Goal: Task Accomplishment & Management: Complete application form

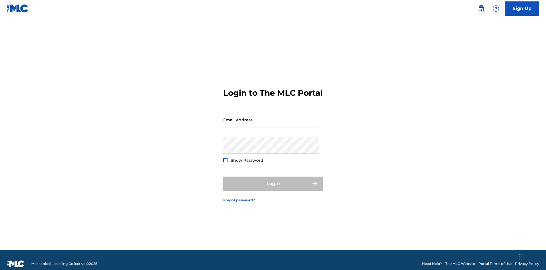
scroll to position [7, 0]
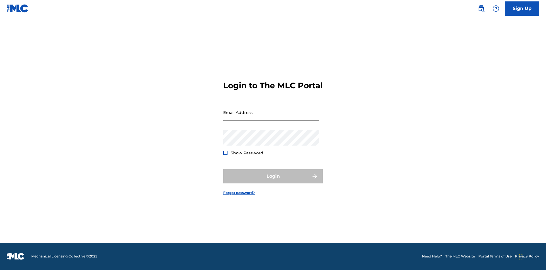
click at [271, 117] on input "Email Address" at bounding box center [271, 112] width 96 height 16
type input "[EMAIL_ADDRESS][DOMAIN_NAME]"
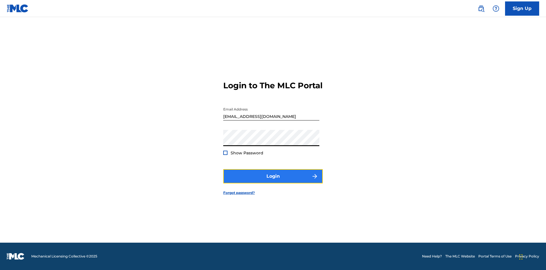
click at [273, 181] on button "Login" at bounding box center [273, 176] width 100 height 14
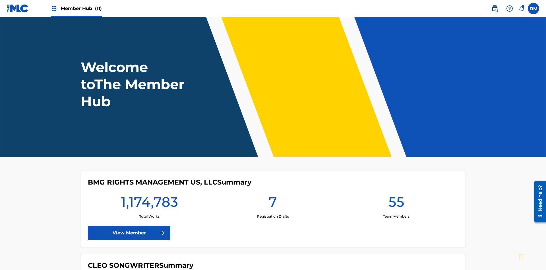
click at [81, 8] on span "Member Hub (11)" at bounding box center [81, 8] width 41 height 7
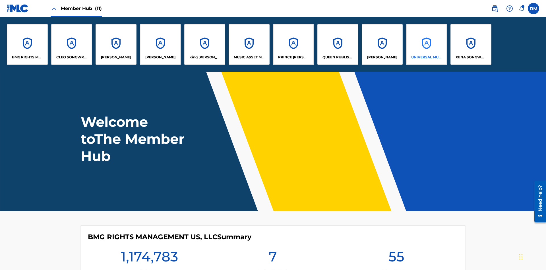
click at [426, 57] on p "UNIVERSAL MUSIC PUB GROUP" at bounding box center [426, 57] width 31 height 5
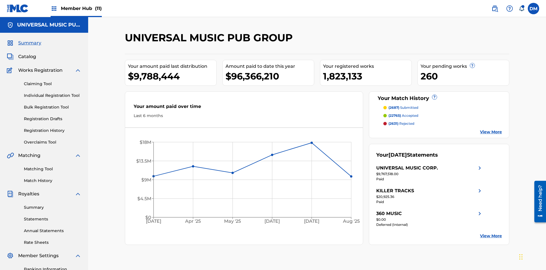
scroll to position [58, 0]
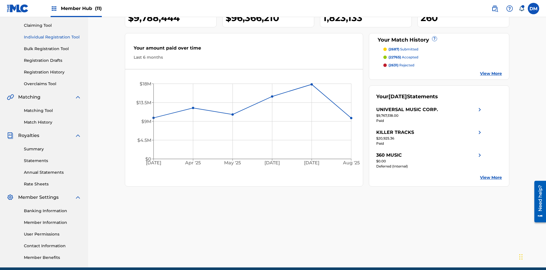
click at [53, 37] on link "Individual Registration Tool" at bounding box center [52, 37] width 57 height 6
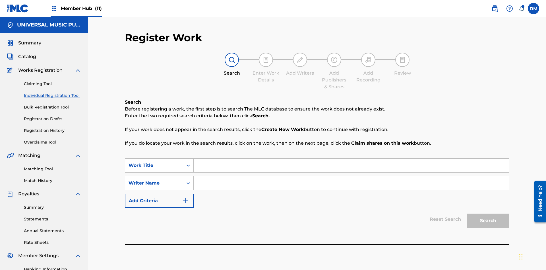
scroll to position [83, 0]
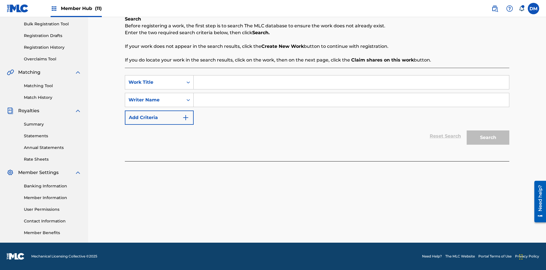
click at [351, 82] on input "Search Form" at bounding box center [352, 82] width 316 height 14
type input "Save At Publishers-Add Publishers Page Prior To Adding Shares"
click at [351, 100] on input "Search Form" at bounding box center [352, 100] width 316 height 14
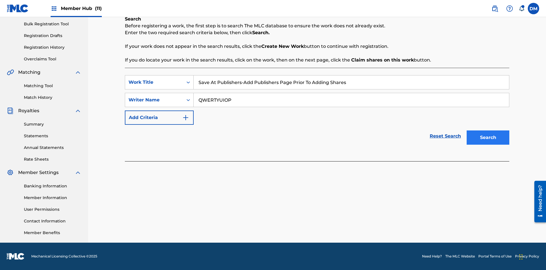
type input "QWERTYUIOP"
click at [488, 137] on button "Search" at bounding box center [488, 137] width 43 height 14
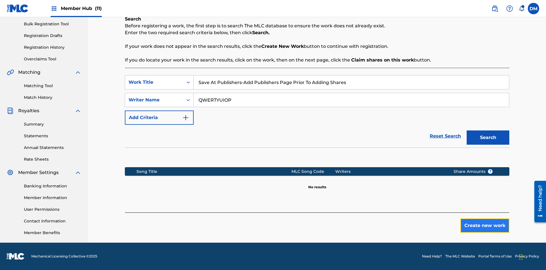
click at [485, 225] on button "Create new work" at bounding box center [485, 225] width 49 height 14
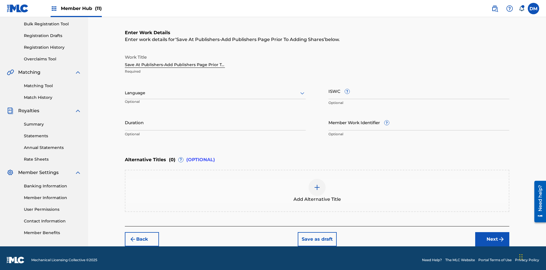
scroll to position [87, 0]
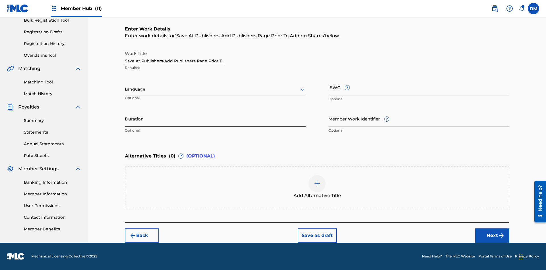
click at [215, 118] on input "Duration" at bounding box center [215, 118] width 181 height 16
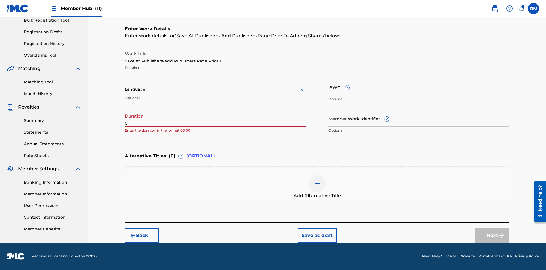
click at [215, 118] on input "0" at bounding box center [215, 118] width 181 height 16
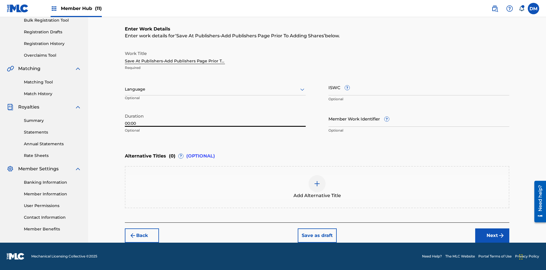
type input "00:00"
click at [302, 89] on icon at bounding box center [302, 89] width 7 height 7
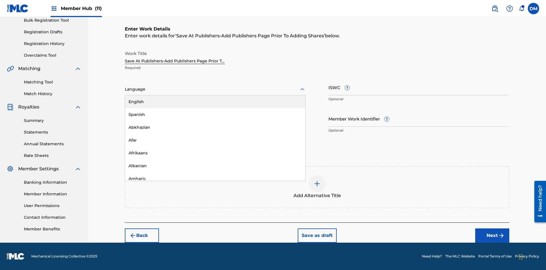
click at [215, 140] on div "Afar" at bounding box center [215, 140] width 180 height 13
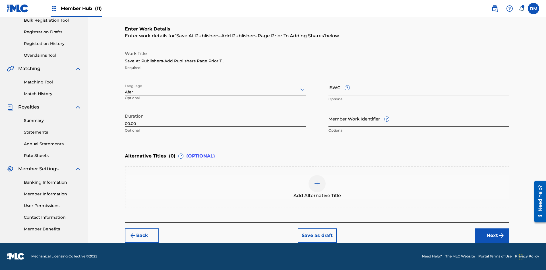
click at [419, 118] on input "Member Work Identifier ?" at bounding box center [419, 118] width 181 height 16
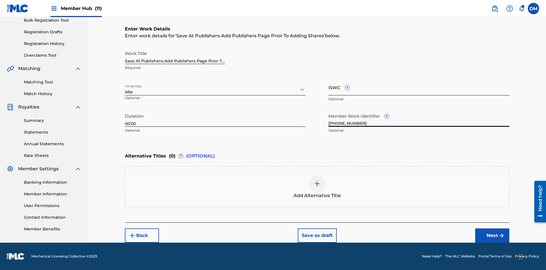
type input "2025.09.25.04"
click at [419, 87] on input "ISWC ?" at bounding box center [419, 87] width 181 height 16
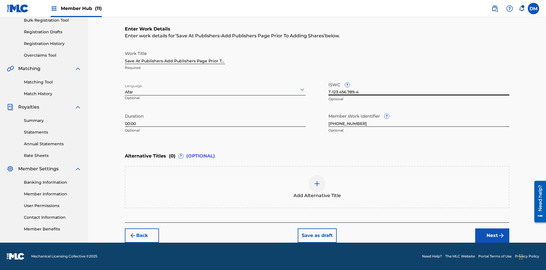
scroll to position [0, 0]
type input "T-123.456.789-4"
click at [317, 187] on img at bounding box center [317, 183] width 7 height 7
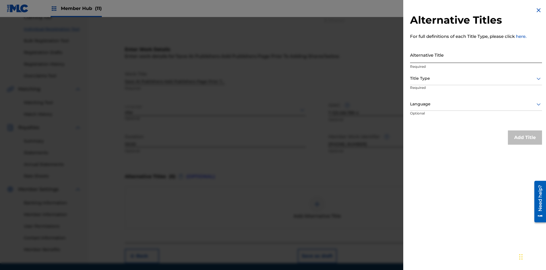
click at [476, 55] on input "Alternative Title" at bounding box center [476, 55] width 132 height 16
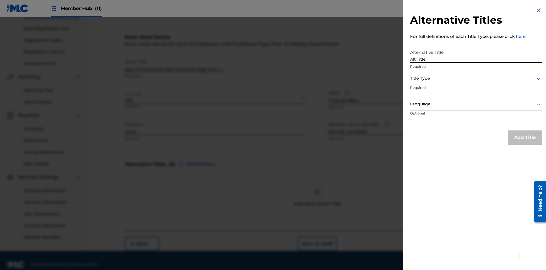
scroll to position [87, 0]
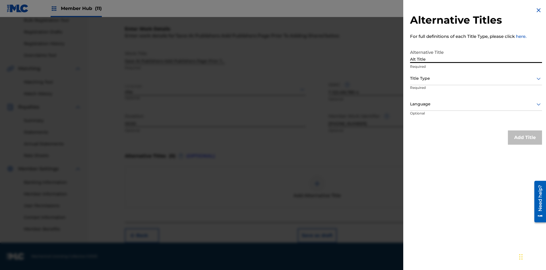
type input "Alt Title"
click at [476, 78] on div at bounding box center [476, 78] width 132 height 7
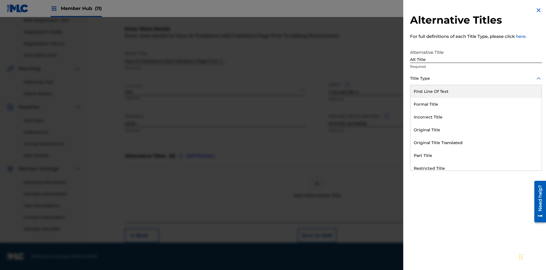
click at [476, 130] on div "Original Title" at bounding box center [476, 129] width 131 height 13
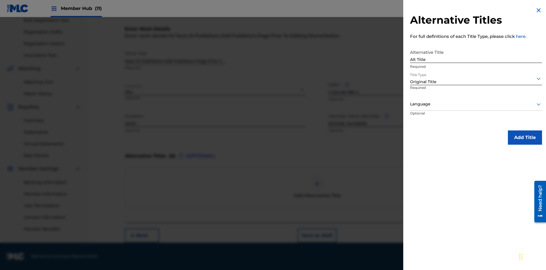
click at [476, 104] on div at bounding box center [476, 103] width 132 height 7
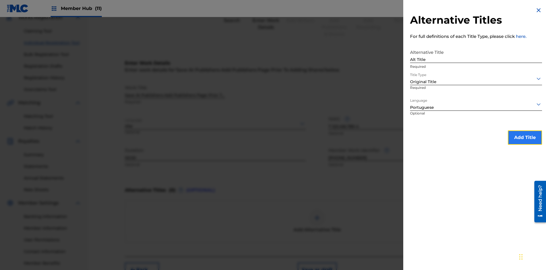
click at [525, 137] on button "Add Title" at bounding box center [525, 137] width 34 height 14
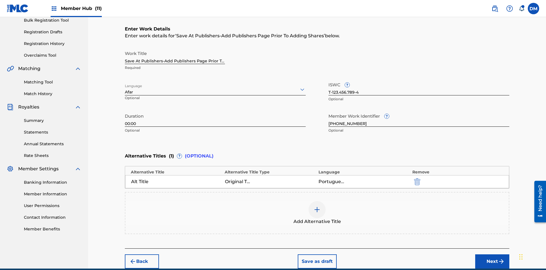
scroll to position [113, 0]
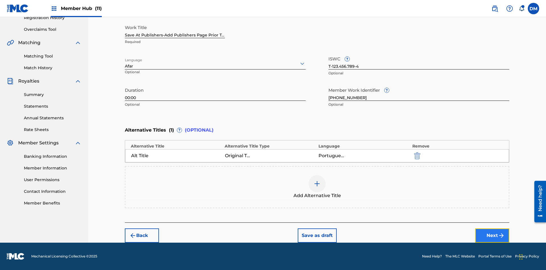
click at [493, 235] on button "Next" at bounding box center [492, 235] width 34 height 14
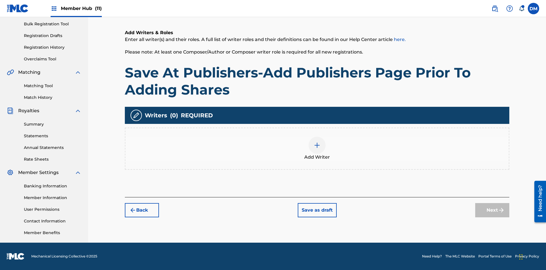
scroll to position [83, 0]
click at [317, 148] on img at bounding box center [317, 145] width 7 height 7
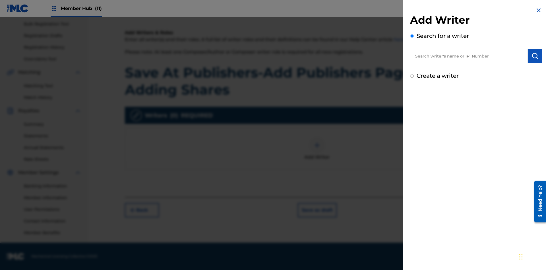
click at [469, 56] on input "text" at bounding box center [469, 56] width 118 height 14
type input "MARK STEVEN BERKOWITZ"
click at [535, 56] on img "submit" at bounding box center [535, 55] width 7 height 7
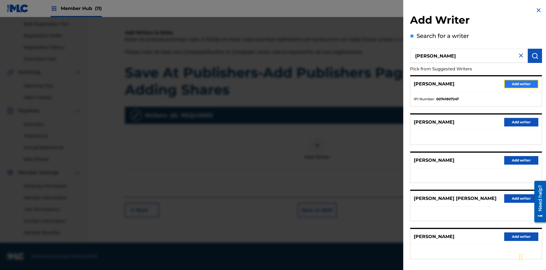
click at [522, 84] on button "Add writer" at bounding box center [521, 84] width 34 height 9
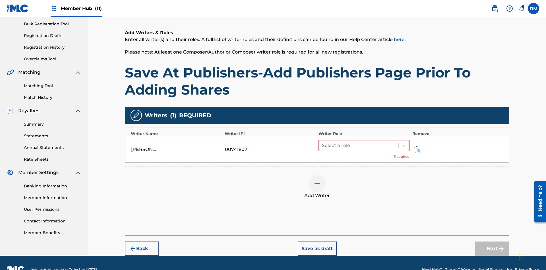
scroll to position [96, 0]
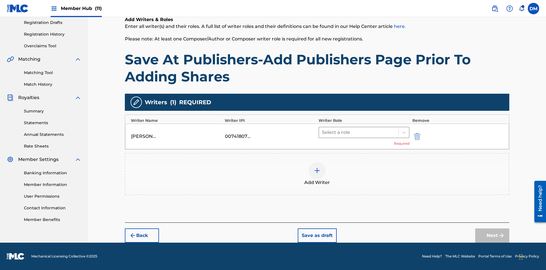
click at [323, 132] on input "text" at bounding box center [322, 132] width 1 height 7
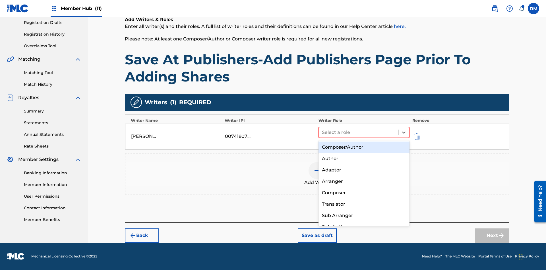
click at [364, 192] on div "Composer" at bounding box center [364, 192] width 91 height 11
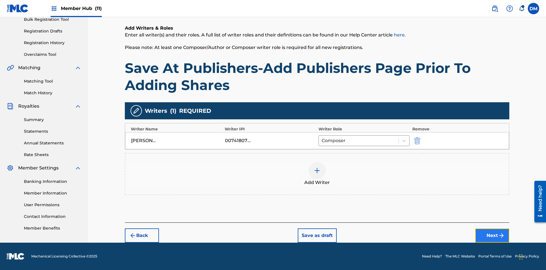
click at [493, 235] on button "Next" at bounding box center [492, 235] width 34 height 14
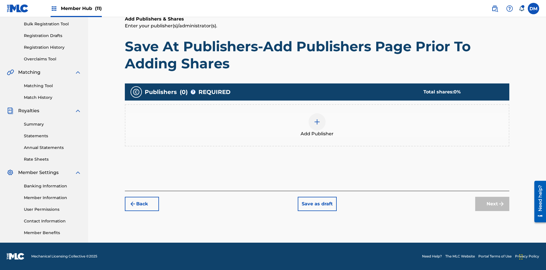
scroll to position [83, 0]
click at [317, 121] on img at bounding box center [317, 121] width 7 height 7
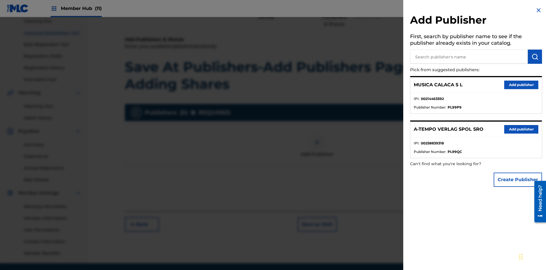
click at [469, 57] on input "text" at bounding box center [469, 57] width 118 height 14
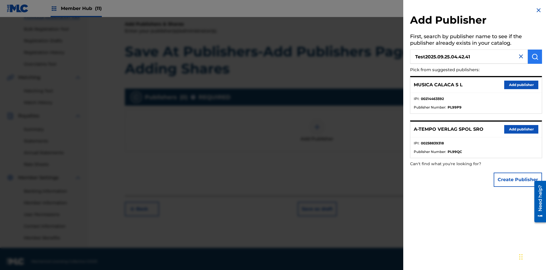
type input "Test2025.09.25.04.42.41"
click at [535, 57] on img "submit" at bounding box center [535, 56] width 7 height 7
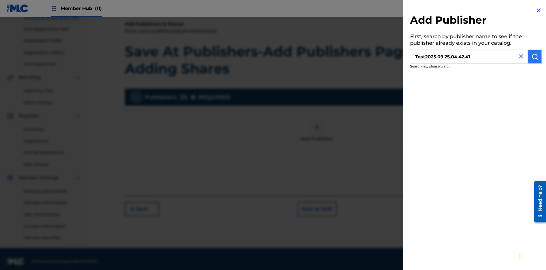
scroll to position [83, 0]
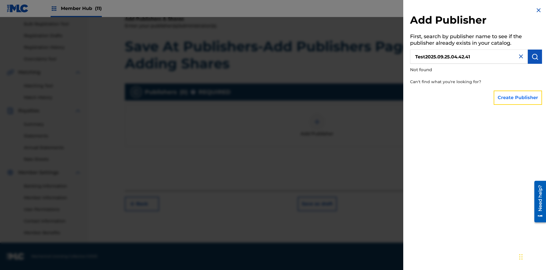
click at [518, 97] on button "Create Publisher" at bounding box center [518, 97] width 48 height 14
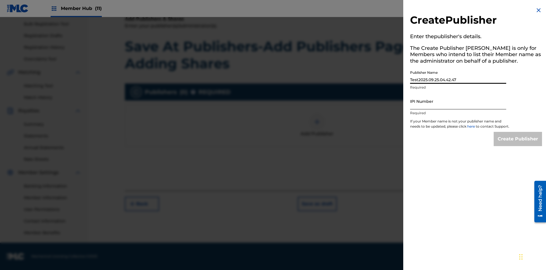
click at [458, 101] on input "IPI Number" at bounding box center [458, 101] width 96 height 16
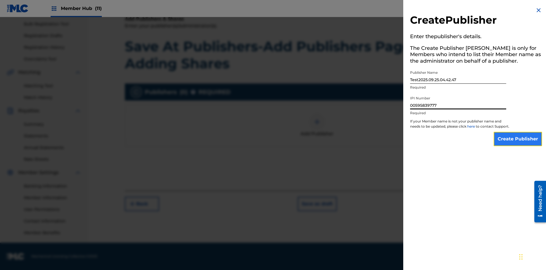
click at [518, 144] on input "Create Publisher" at bounding box center [518, 139] width 48 height 14
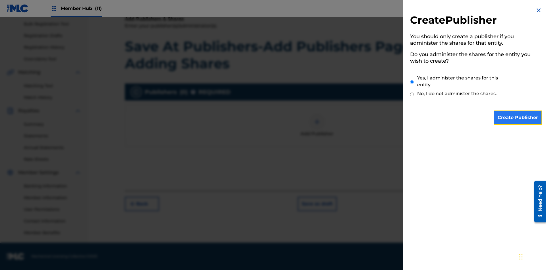
click at [518, 118] on input "Create Publisher" at bounding box center [518, 117] width 48 height 14
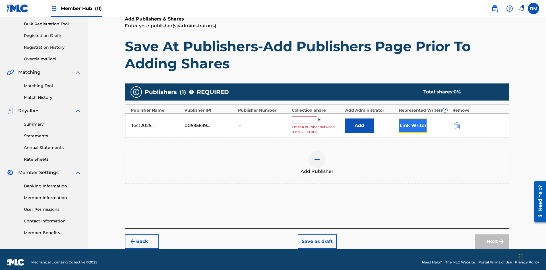
click at [413, 119] on button "Link Writer" at bounding box center [413, 125] width 28 height 14
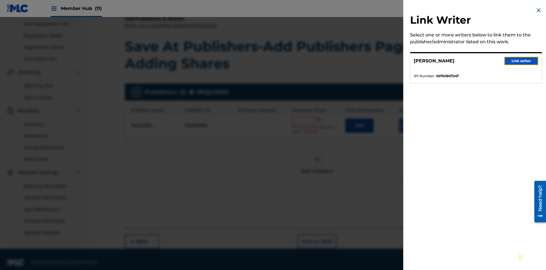
click at [522, 61] on button "Link writer" at bounding box center [521, 61] width 34 height 9
click at [413, 121] on button "Link Writer" at bounding box center [413, 125] width 28 height 14
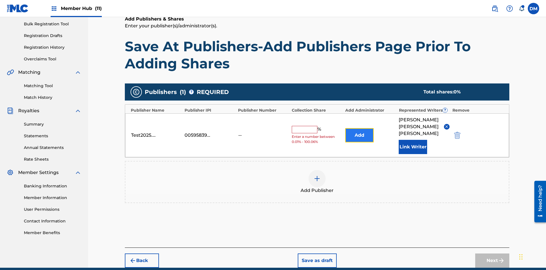
click at [360, 128] on button "Add" at bounding box center [359, 135] width 28 height 14
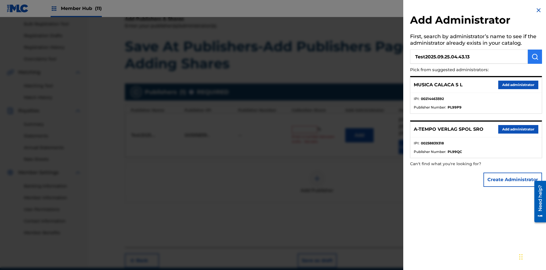
type input "Test2025.09.25.04.43.13"
click at [535, 57] on img "submit" at bounding box center [535, 56] width 7 height 7
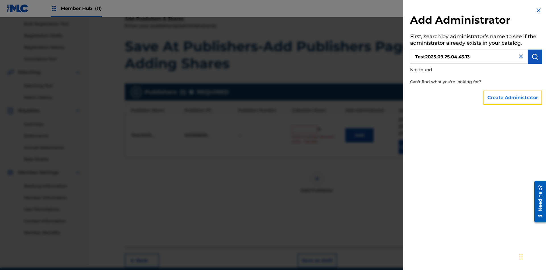
click at [513, 97] on button "Create Administrator" at bounding box center [513, 97] width 59 height 14
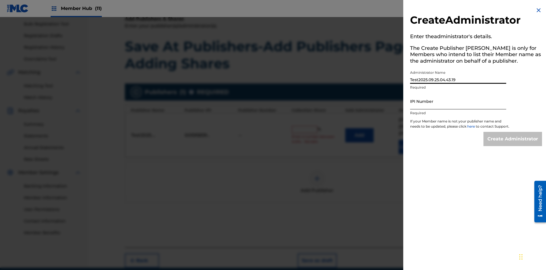
click at [458, 101] on input "IPI Number" at bounding box center [458, 101] width 96 height 16
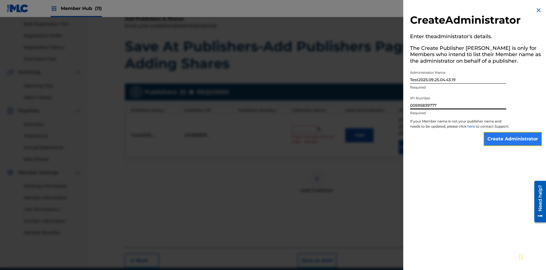
click at [513, 144] on input "Create Administrator" at bounding box center [513, 139] width 59 height 14
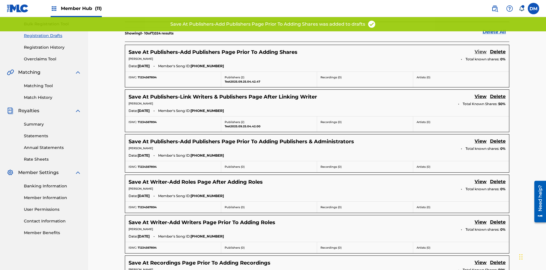
click at [481, 48] on link "View" at bounding box center [481, 52] width 12 height 8
